Goal: Task Accomplishment & Management: Manage account settings

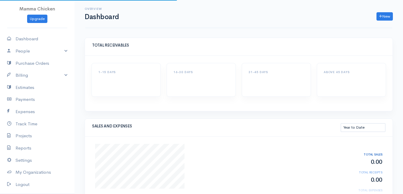
select select "thistoyear"
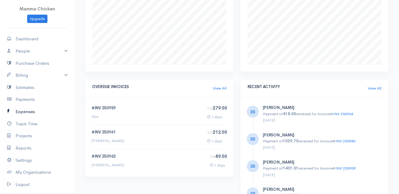
scroll to position [29, 0]
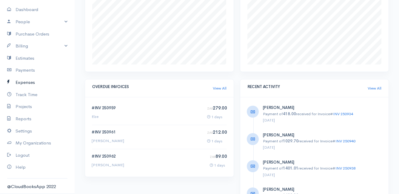
click at [28, 80] on link "Expenses" at bounding box center [37, 82] width 75 height 12
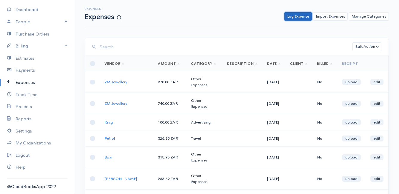
click at [297, 18] on link "Log Expense" at bounding box center [297, 16] width 27 height 9
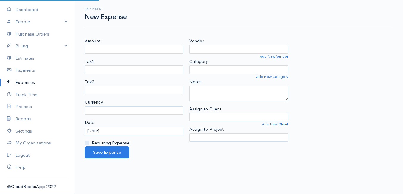
select select "ZAR"
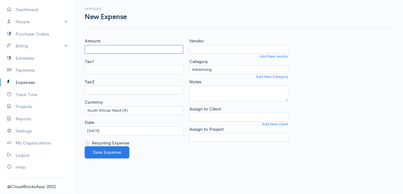
click at [101, 49] on input "Amount" at bounding box center [134, 49] width 99 height 9
type input "362"
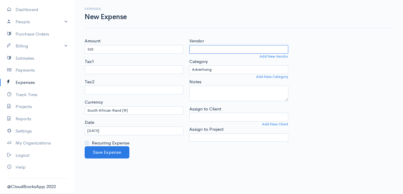
click at [205, 49] on input "Vendor" at bounding box center [238, 49] width 99 height 9
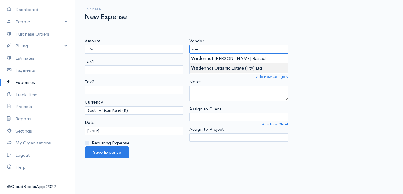
type input "Vredenhof Organic Estate (Pty) Ltd"
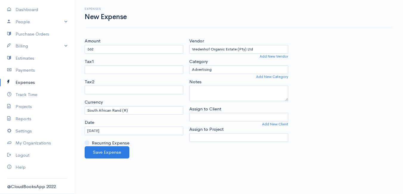
click at [225, 69] on body "Mamma Chicken Upgrade Dashboard People Clients Vendors Staff Users Purchase Ord…" at bounding box center [201, 97] width 403 height 194
click at [230, 68] on select "Advertising Car & Truck Expenses Contractors Education Education and Training E…" at bounding box center [238, 69] width 99 height 9
select select "Supplies"
click at [189, 65] on select "Advertising Car & Truck Expenses Contractors Education Education and Training E…" at bounding box center [238, 69] width 99 height 9
click at [108, 154] on button "Save Expense" at bounding box center [107, 152] width 45 height 12
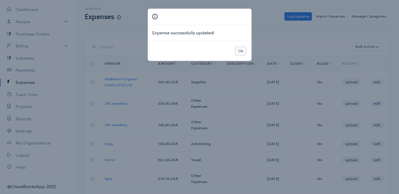
click at [242, 52] on button "Ok" at bounding box center [240, 51] width 10 height 9
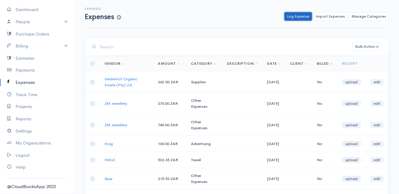
click at [302, 14] on link "Log Expense" at bounding box center [297, 16] width 27 height 9
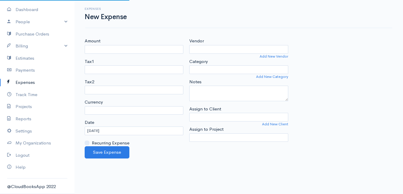
select select "ZAR"
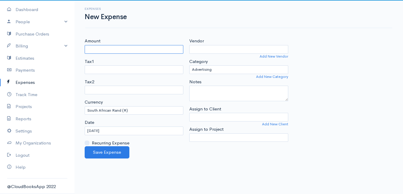
click at [126, 50] on input "Amount" at bounding box center [134, 49] width 99 height 9
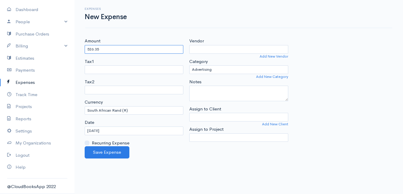
type input "526.35"
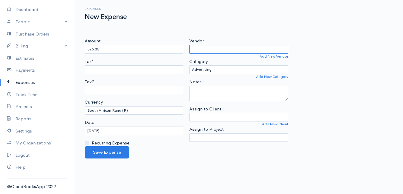
click at [215, 47] on input "Vendor" at bounding box center [238, 49] width 99 height 9
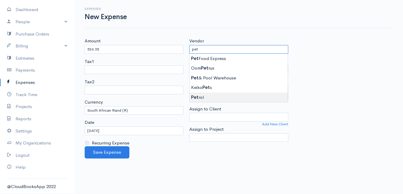
type input "Petrol"
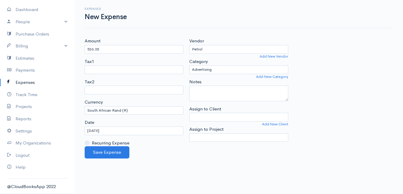
click at [199, 99] on body "Mamma Chicken Upgrade Dashboard People Clients Vendors Staff Users Purchase Ord…" at bounding box center [201, 97] width 403 height 194
click at [116, 131] on input "[DATE]" at bounding box center [134, 130] width 99 height 9
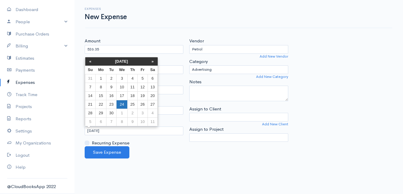
click at [123, 103] on td "24" at bounding box center [121, 104] width 11 height 9
type input "[DATE]"
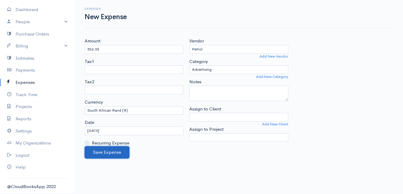
click at [104, 154] on button "Save Expense" at bounding box center [107, 152] width 45 height 12
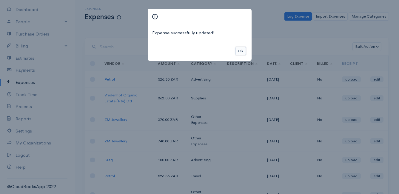
click at [240, 48] on button "Ok" at bounding box center [240, 51] width 10 height 9
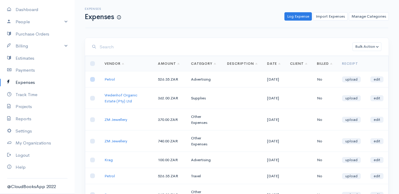
click at [94, 80] on input "checkbox" at bounding box center [92, 79] width 5 height 5
checkbox input "true"
click at [374, 79] on link "edit" at bounding box center [376, 79] width 13 height 6
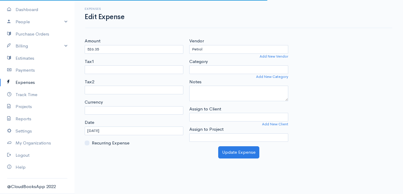
select select "ZAR"
select select "Advertising"
select select
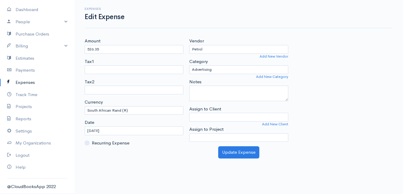
click at [25, 80] on link "Expenses" at bounding box center [37, 82] width 75 height 12
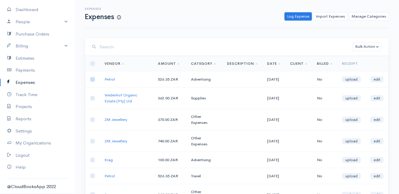
click at [93, 80] on input "checkbox" at bounding box center [92, 79] width 5 height 5
checkbox input "true"
drag, startPoint x: 101, startPoint y: 78, endPoint x: 208, endPoint y: 30, distance: 117.6
click at [208, 30] on div "Expenses Expenses Log Expense Import Expenses Manage Categories Action New Expe…" at bounding box center [237, 162] width 324 height 325
click at [371, 44] on button "Bulk Action" at bounding box center [366, 46] width 29 height 9
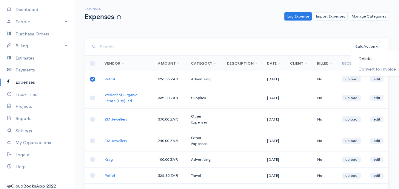
click at [369, 57] on link "Delete" at bounding box center [377, 59] width 52 height 10
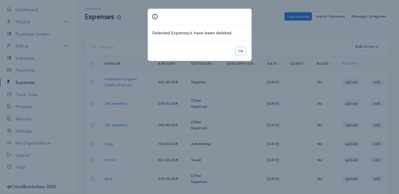
click at [242, 50] on button "Ok" at bounding box center [240, 51] width 10 height 9
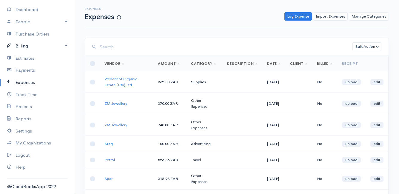
click at [29, 44] on link "Billing" at bounding box center [37, 46] width 75 height 12
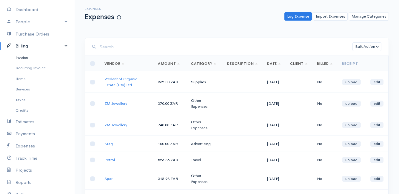
click at [33, 54] on link "Invoice" at bounding box center [37, 57] width 75 height 11
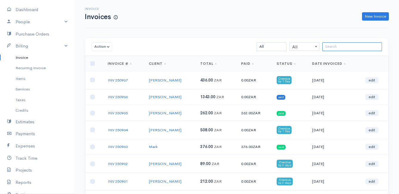
click at [347, 42] on input "search" at bounding box center [352, 46] width 60 height 9
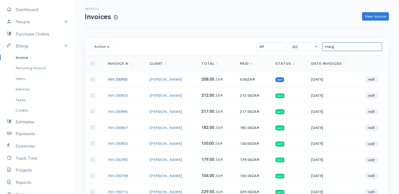
type input "marg"
click at [117, 80] on link "INV 250952" at bounding box center [118, 79] width 20 height 5
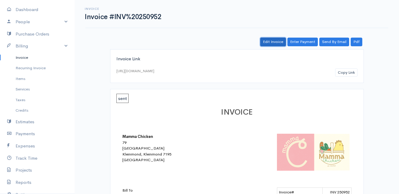
click at [271, 39] on link "Edit Invoice" at bounding box center [273, 42] width 26 height 9
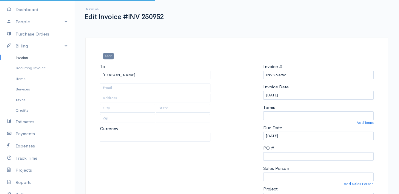
type input "[STREET_ADDRESS]"
type input "Bettys Bay"
type input "7195"
select select
select select "0"
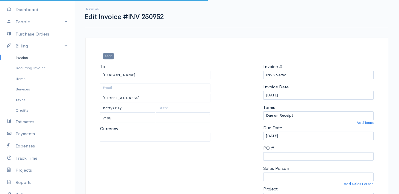
select select "[GEOGRAPHIC_DATA]"
select select "ZAR"
click at [293, 95] on input "[DATE]" at bounding box center [318, 95] width 110 height 9
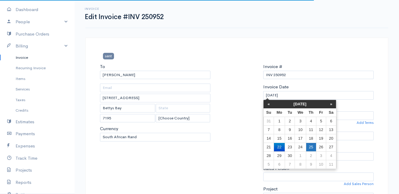
click at [311, 146] on td "25" at bounding box center [311, 147] width 10 height 9
type input "[DATE]"
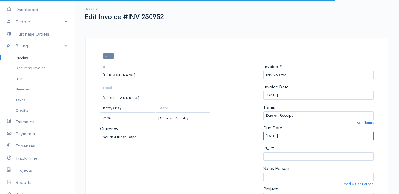
click at [299, 135] on input "[DATE]" at bounding box center [318, 135] width 110 height 9
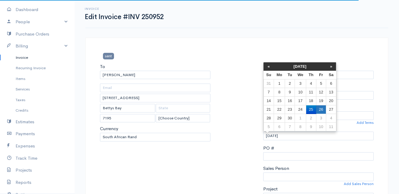
click at [317, 107] on td "26" at bounding box center [321, 109] width 10 height 9
type input "[DATE]"
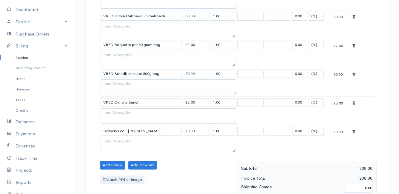
scroll to position [465, 0]
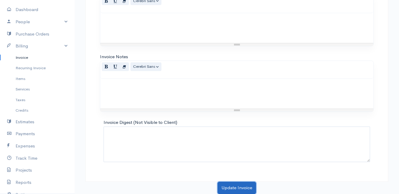
click at [236, 188] on button "Update Invoice" at bounding box center [236, 188] width 38 height 12
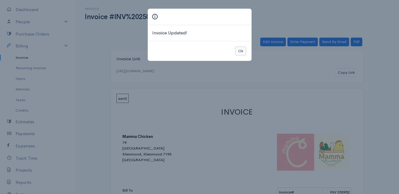
click at [239, 48] on button "Ok" at bounding box center [240, 51] width 10 height 9
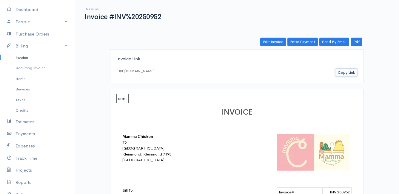
drag, startPoint x: 348, startPoint y: 75, endPoint x: 368, endPoint y: 109, distance: 39.6
click at [357, 40] on link "Pdf" at bounding box center [356, 42] width 12 height 9
click at [24, 78] on link "Items" at bounding box center [37, 78] width 75 height 11
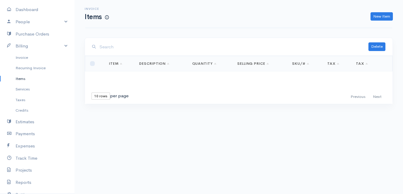
click at [24, 78] on link "Items" at bounding box center [37, 78] width 75 height 11
click at [25, 56] on link "Invoice" at bounding box center [37, 57] width 75 height 11
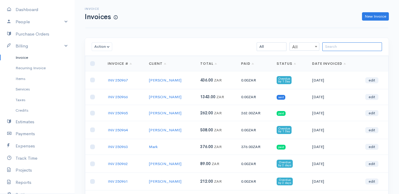
click at [333, 47] on input "search" at bounding box center [352, 46] width 60 height 9
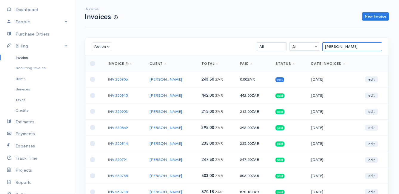
type input "[PERSON_NAME]"
click at [121, 78] on link "INV 250956" at bounding box center [118, 79] width 20 height 5
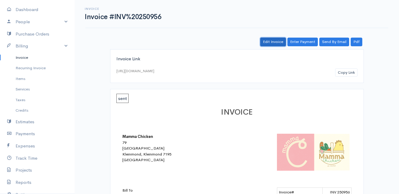
click at [278, 42] on link "Edit Invoice" at bounding box center [273, 42] width 26 height 9
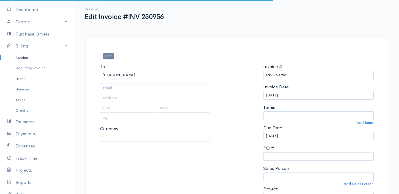
type input "[STREET_ADDRESS]"
type input "Onrust North"
type input "7201"
select select
select select "0"
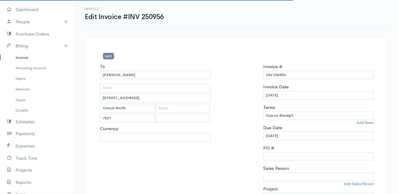
select select "[GEOGRAPHIC_DATA]"
click at [295, 94] on input "[DATE]" at bounding box center [318, 95] width 110 height 9
select select "ZAR"
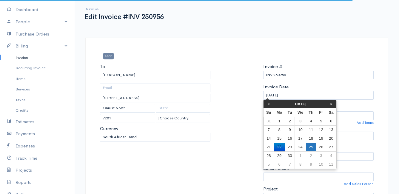
click at [313, 147] on td "25" at bounding box center [311, 147] width 10 height 9
type input "[DATE]"
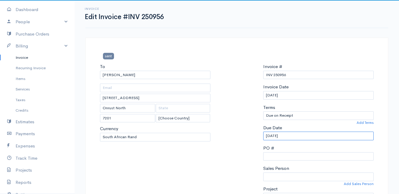
click at [291, 136] on input "[DATE]" at bounding box center [318, 135] width 110 height 9
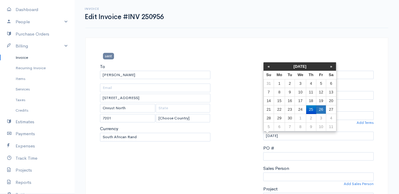
click at [320, 110] on td "26" at bounding box center [321, 109] width 10 height 9
type input "[DATE]"
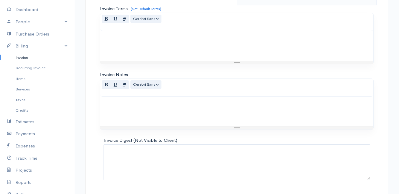
scroll to position [465, 0]
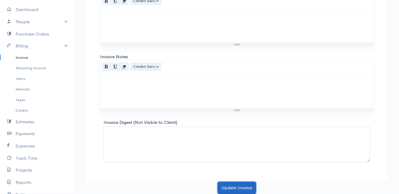
click at [228, 190] on button "Update Invoice" at bounding box center [236, 188] width 38 height 12
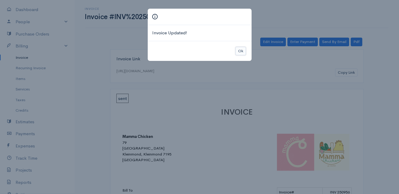
click at [240, 52] on button "Ok" at bounding box center [240, 51] width 10 height 9
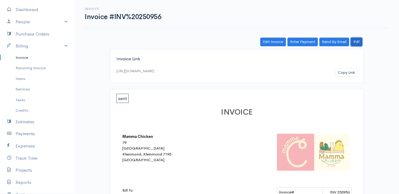
click at [354, 41] on link "Pdf" at bounding box center [356, 42] width 12 height 9
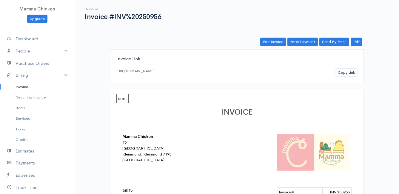
click at [26, 85] on link "Invoice" at bounding box center [37, 86] width 75 height 11
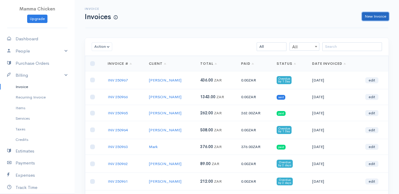
click at [364, 19] on link "New Invoice" at bounding box center [375, 16] width 27 height 9
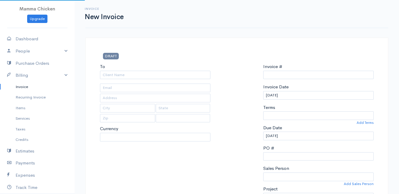
select select "ZAR"
type input "INV 250968"
select select "[GEOGRAPHIC_DATA]"
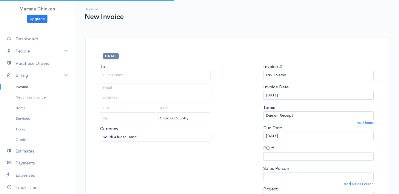
click at [108, 75] on input "To" at bounding box center [155, 75] width 110 height 9
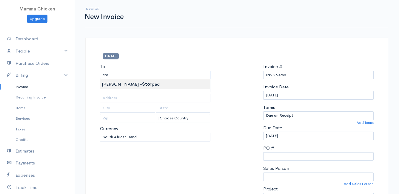
type input "[PERSON_NAME] - Stofpad"
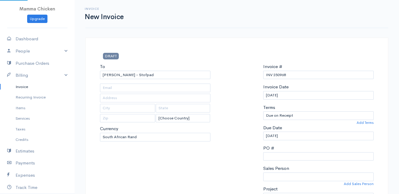
type input "[STREET_ADDRESS]"
type input "Onrus River"
type input "7201"
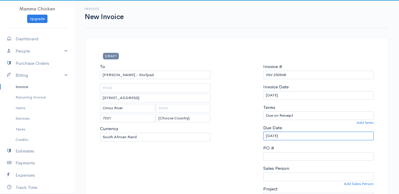
click at [295, 137] on input "[DATE]" at bounding box center [318, 135] width 110 height 9
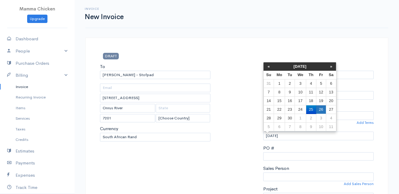
click at [317, 109] on td "26" at bounding box center [321, 109] width 10 height 9
type input "[DATE]"
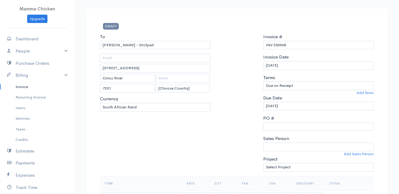
scroll to position [149, 0]
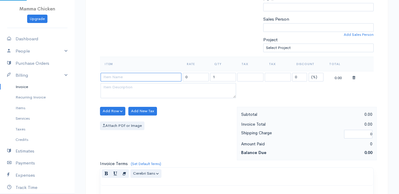
click at [110, 75] on input at bounding box center [140, 77] width 81 height 9
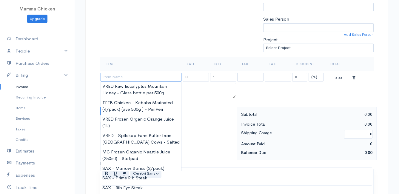
type input "o"
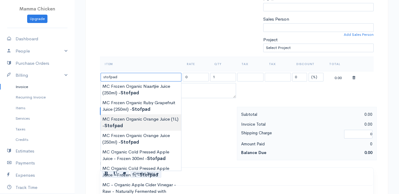
type input "MC Frozen Organic Orange Juice (1L) - Stofpad"
type input "47.86"
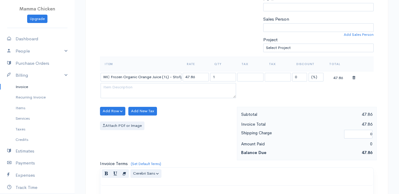
click at [138, 123] on body "Mamma Chicken Upgrade Dashboard People Clients Vendors Staff Users Purchase Ord…" at bounding box center [199, 108] width 399 height 515
click at [223, 76] on input "1" at bounding box center [223, 77] width 26 height 9
type input "6"
click at [361, 89] on table "Item Rate Qty Tax Tax Discount Total MC Frozen Organic Orange Juice (1L) - Stof…" at bounding box center [236, 78] width 273 height 43
click at [109, 110] on button "Add Row" at bounding box center [112, 111] width 25 height 9
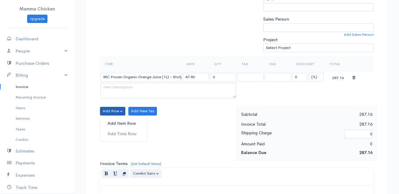
click at [112, 121] on link "Add Item Row" at bounding box center [123, 123] width 47 height 10
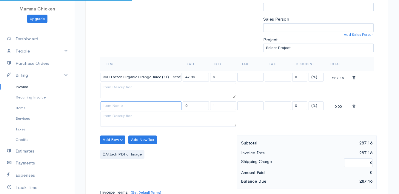
click at [111, 104] on input at bounding box center [140, 105] width 81 height 9
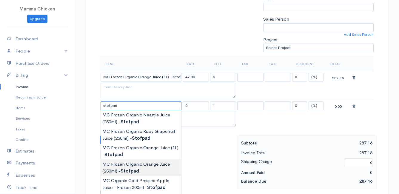
type input "MC Frozen Organic Orange Juice (250ml) - Stofpad"
type input "18.75"
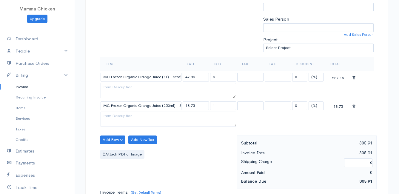
click at [148, 169] on body "Mamma Chicken Upgrade Dashboard People Clients Vendors Staff Users Purchase Ord…" at bounding box center [199, 123] width 399 height 544
drag, startPoint x: 220, startPoint y: 106, endPoint x: 205, endPoint y: 106, distance: 15.5
click at [205, 106] on tr "MC Frozen Organic Orange Juice (250ml) - Stofpad 18.75 1 0 (%) Flat 18.75" at bounding box center [236, 106] width 273 height 12
type input "24"
click at [200, 151] on div "Attach PDf or Image" at bounding box center [167, 154] width 134 height 9
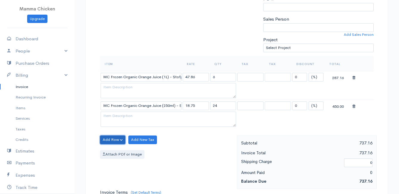
click at [113, 135] on button "Add Row" at bounding box center [112, 139] width 25 height 9
click at [111, 151] on link "Add Item Row" at bounding box center [123, 152] width 47 height 10
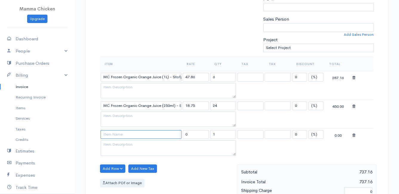
click at [115, 134] on input at bounding box center [140, 134] width 81 height 9
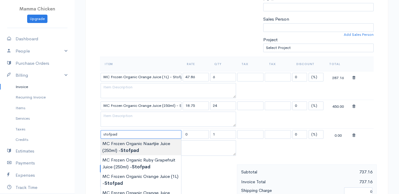
type input "MC Frozen Organic Naartjie Juice (250ml) - Stofpad"
type input "18.75"
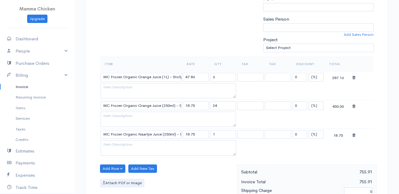
click at [142, 149] on body "Mamma Chicken Upgrade Dashboard People Clients Vendors Staff Users Purchase Ord…" at bounding box center [199, 137] width 399 height 573
drag, startPoint x: 218, startPoint y: 134, endPoint x: 210, endPoint y: 135, distance: 8.4
click at [210, 135] on input "1" at bounding box center [223, 134] width 26 height 9
type input "24"
click at [218, 172] on div "Add Row Add Item Row Add Time Row Add New Tax Attach PDf or Image" at bounding box center [167, 190] width 140 height 53
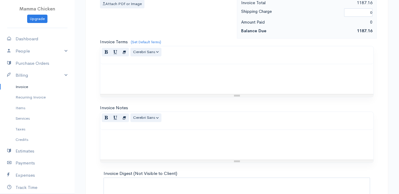
scroll to position [379, 0]
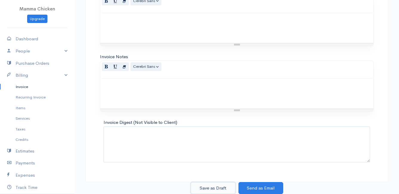
click at [204, 186] on button "Save as Draft" at bounding box center [213, 188] width 45 height 12
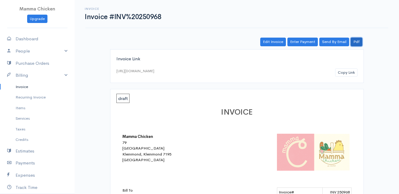
click at [358, 41] on link "Pdf" at bounding box center [356, 42] width 12 height 9
click at [16, 87] on link "Invoice" at bounding box center [37, 86] width 75 height 11
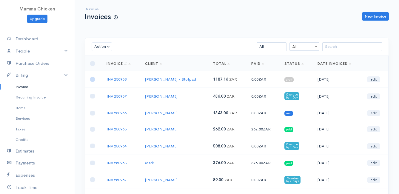
click at [91, 81] on input "checkbox" at bounding box center [92, 79] width 5 height 5
checkbox input "true"
click at [99, 47] on button "Action" at bounding box center [102, 46] width 21 height 9
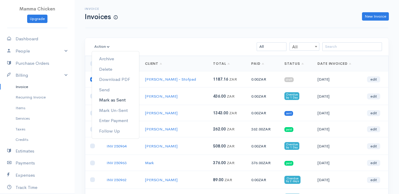
click at [108, 97] on link "Mark as Sent" at bounding box center [115, 100] width 47 height 10
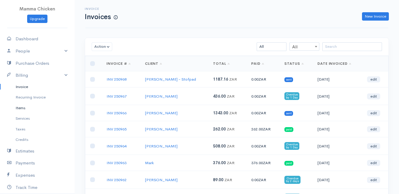
click at [24, 109] on link "Items" at bounding box center [37, 108] width 75 height 11
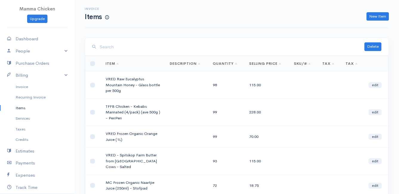
click at [137, 48] on input "search" at bounding box center [232, 47] width 264 height 12
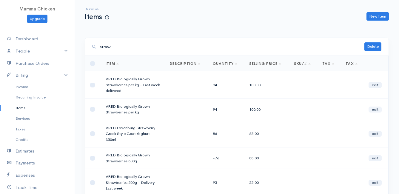
type input "straw"
click at [379, 111] on link "edit" at bounding box center [374, 109] width 13 height 6
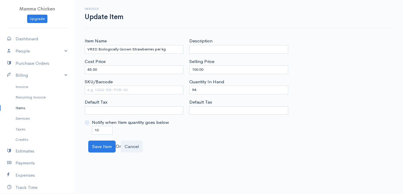
click at [20, 107] on link "Items" at bounding box center [37, 108] width 75 height 11
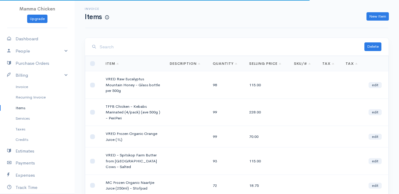
click at [130, 48] on input "search" at bounding box center [232, 47] width 264 height 12
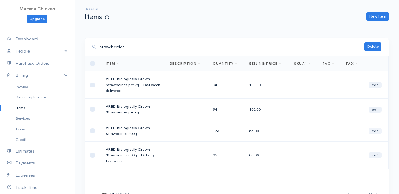
type input "strawberries"
click at [377, 131] on link "edit" at bounding box center [374, 131] width 13 height 6
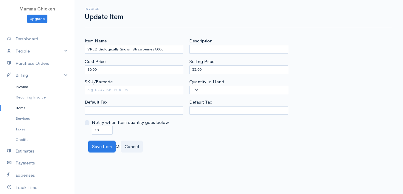
click at [24, 88] on link "Invoice" at bounding box center [37, 86] width 75 height 11
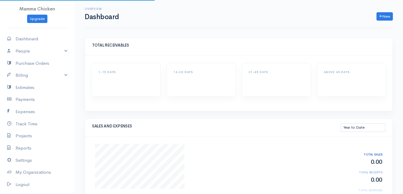
select select "thistoyear"
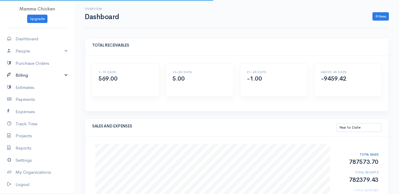
click at [27, 74] on link "Billing" at bounding box center [37, 75] width 75 height 12
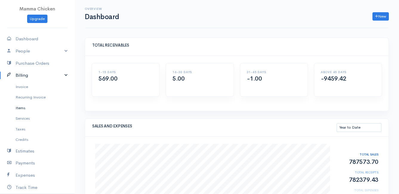
click at [25, 108] on link "Items" at bounding box center [37, 108] width 75 height 11
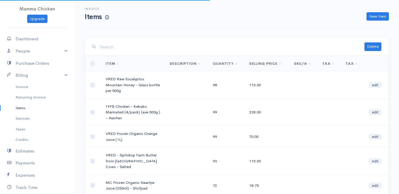
click at [134, 52] on input "search" at bounding box center [232, 47] width 264 height 12
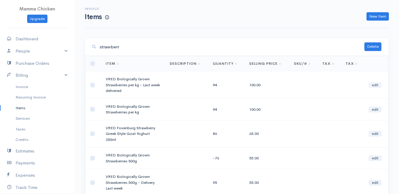
type input "strawberr"
click at [375, 85] on link "edit" at bounding box center [374, 85] width 13 height 6
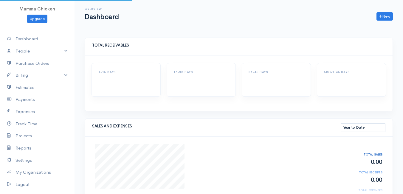
select select "thistoyear"
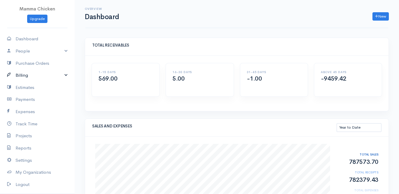
click at [32, 77] on link "Billing" at bounding box center [37, 75] width 75 height 12
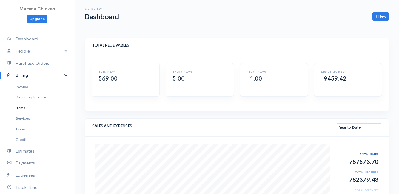
click at [25, 108] on link "Items" at bounding box center [37, 108] width 75 height 11
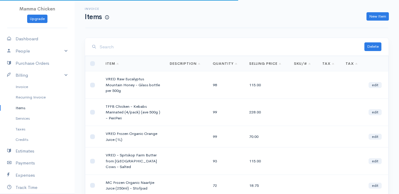
click at [128, 49] on input "search" at bounding box center [232, 47] width 264 height 12
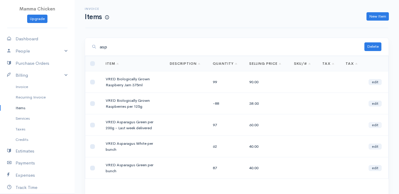
type input "asp"
click at [375, 125] on link "edit" at bounding box center [374, 125] width 13 height 6
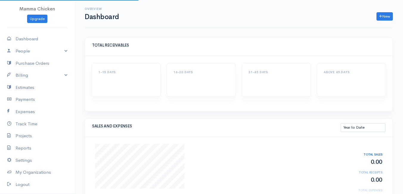
select select "thistoyear"
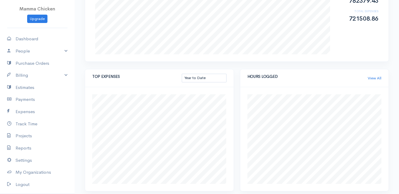
scroll to position [268, 0]
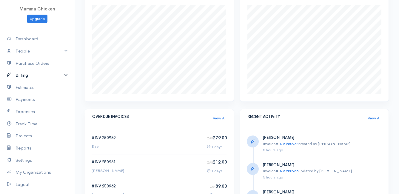
click at [27, 77] on link "Billing" at bounding box center [37, 75] width 75 height 12
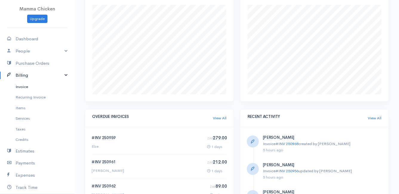
click at [23, 87] on link "Invoice" at bounding box center [37, 86] width 75 height 11
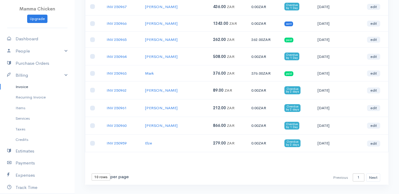
scroll to position [103, 0]
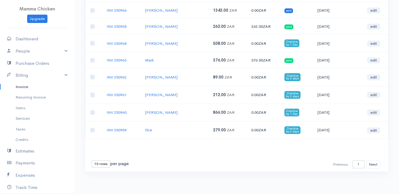
click at [101, 165] on select "10 rows 25 rows 50 rows" at bounding box center [101, 163] width 18 height 7
select select "50"
click at [92, 160] on select "10 rows 25 rows 50 rows" at bounding box center [101, 163] width 18 height 7
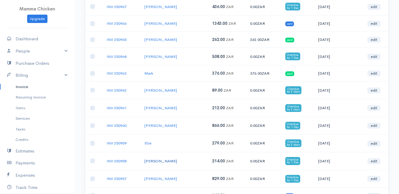
scroll to position [119, 0]
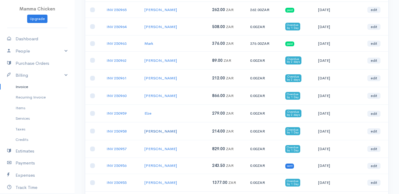
click at [153, 131] on link "[PERSON_NAME]" at bounding box center [160, 130] width 32 height 5
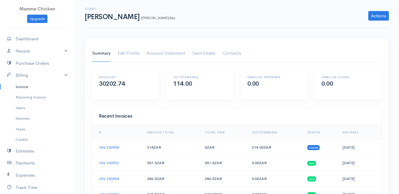
scroll to position [30, 0]
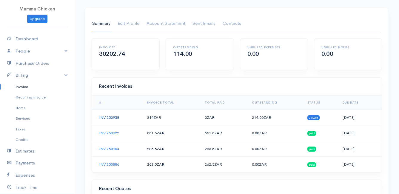
click at [116, 117] on link "INV 250958" at bounding box center [109, 117] width 20 height 5
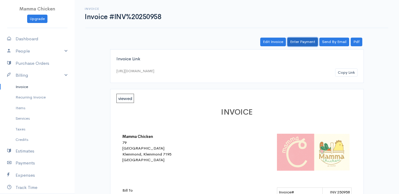
click at [304, 43] on link "Enter Payment" at bounding box center [302, 42] width 30 height 9
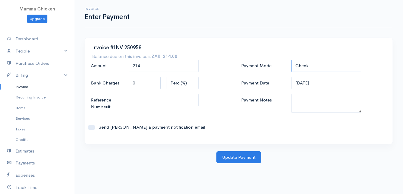
click at [308, 64] on select "Check Bank Transfer Credit Cash Debit ACH VISA MASTERCARD AMEX DISCOVER DINERS …" at bounding box center [327, 66] width 70 height 12
click at [292, 60] on select "Check Bank Transfer Credit Cash Debit ACH VISA MASTERCARD AMEX DISCOVER DINERS …" at bounding box center [327, 66] width 70 height 12
click at [328, 64] on select "Check Bank Transfer Credit Cash Debit ACH VISA MASTERCARD AMEX DISCOVER DINERS …" at bounding box center [327, 66] width 70 height 12
select select "Cash"
click at [292, 60] on select "Check Bank Transfer Credit Cash Debit ACH VISA MASTERCARD AMEX DISCOVER DINERS …" at bounding box center [327, 66] width 70 height 12
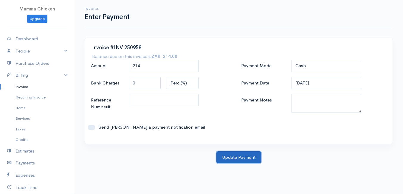
click at [240, 154] on button "Update Payment" at bounding box center [238, 157] width 45 height 12
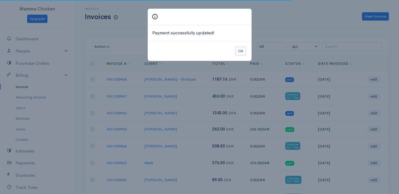
click at [244, 52] on button "Ok" at bounding box center [240, 51] width 10 height 9
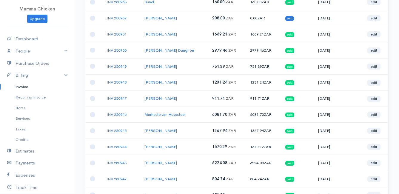
scroll to position [301, 0]
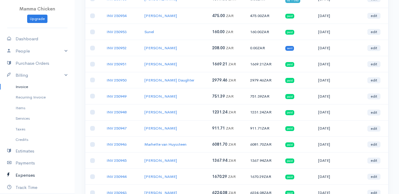
click at [27, 174] on link "Expenses" at bounding box center [37, 175] width 75 height 12
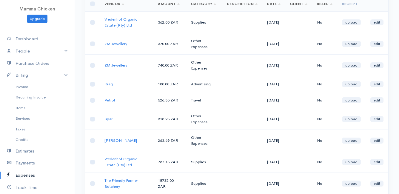
scroll to position [149, 0]
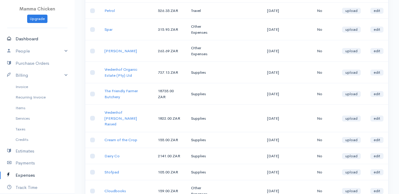
click at [31, 38] on link "Dashboard" at bounding box center [37, 39] width 75 height 12
select select "thistoyear"
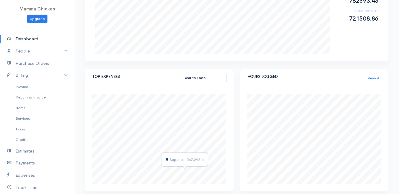
scroll to position [119, 0]
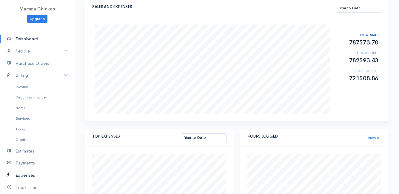
click at [27, 174] on link "Expenses" at bounding box center [37, 175] width 75 height 12
